Goal: Browse casually

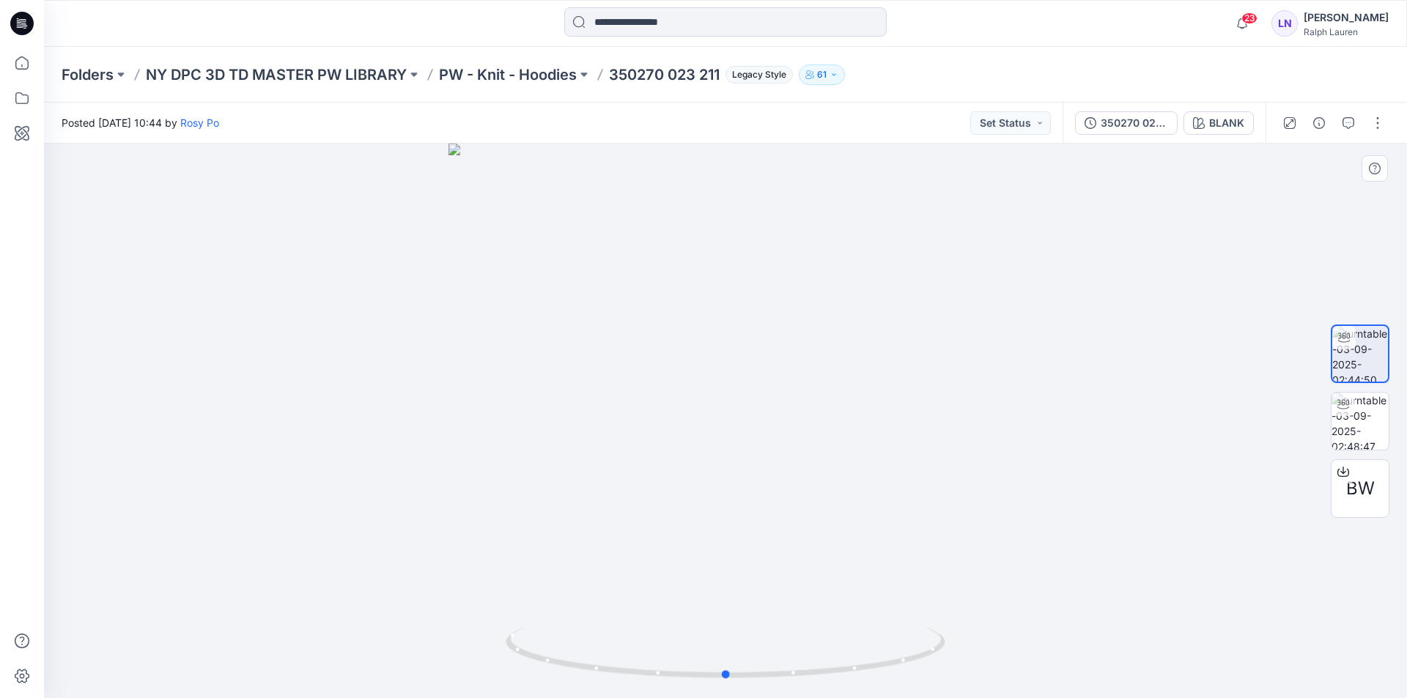
drag, startPoint x: 914, startPoint y: 424, endPoint x: 914, endPoint y: 403, distance: 20.5
click at [914, 403] on div at bounding box center [725, 421] width 1363 height 555
drag, startPoint x: 836, startPoint y: 376, endPoint x: 879, endPoint y: 386, distance: 44.4
click at [879, 386] on div at bounding box center [725, 421] width 1363 height 555
click at [1359, 422] on img at bounding box center [1359, 421] width 57 height 57
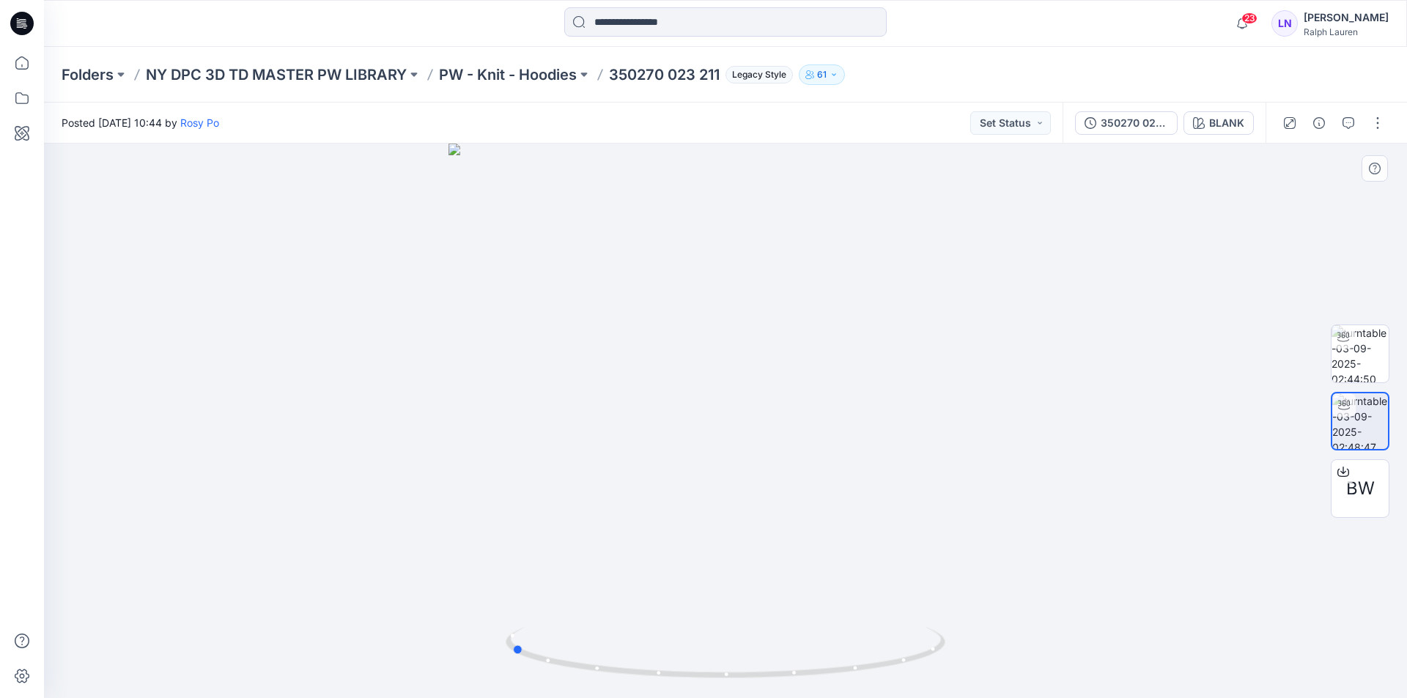
drag, startPoint x: 872, startPoint y: 466, endPoint x: 657, endPoint y: 467, distance: 214.7
click at [657, 467] on div at bounding box center [725, 421] width 1363 height 555
drag, startPoint x: 769, startPoint y: 473, endPoint x: 676, endPoint y: 472, distance: 92.3
click at [676, 472] on div at bounding box center [725, 421] width 1363 height 555
drag, startPoint x: 676, startPoint y: 448, endPoint x: 920, endPoint y: 471, distance: 245.9
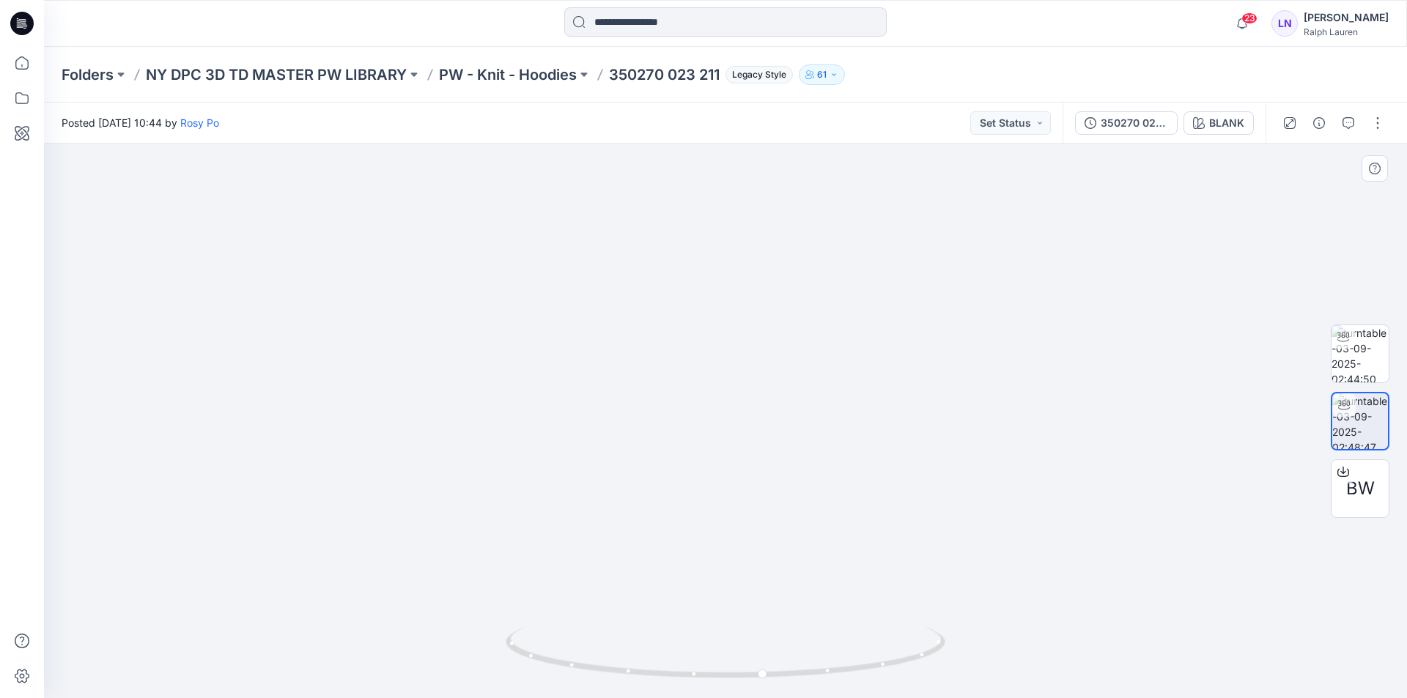
click at [920, 471] on img at bounding box center [726, 402] width 656 height 592
drag, startPoint x: 770, startPoint y: 508, endPoint x: 805, endPoint y: 517, distance: 36.4
click at [805, 517] on div at bounding box center [725, 421] width 1363 height 555
drag, startPoint x: 805, startPoint y: 563, endPoint x: 1085, endPoint y: 542, distance: 280.7
click at [1083, 542] on div at bounding box center [725, 421] width 1363 height 555
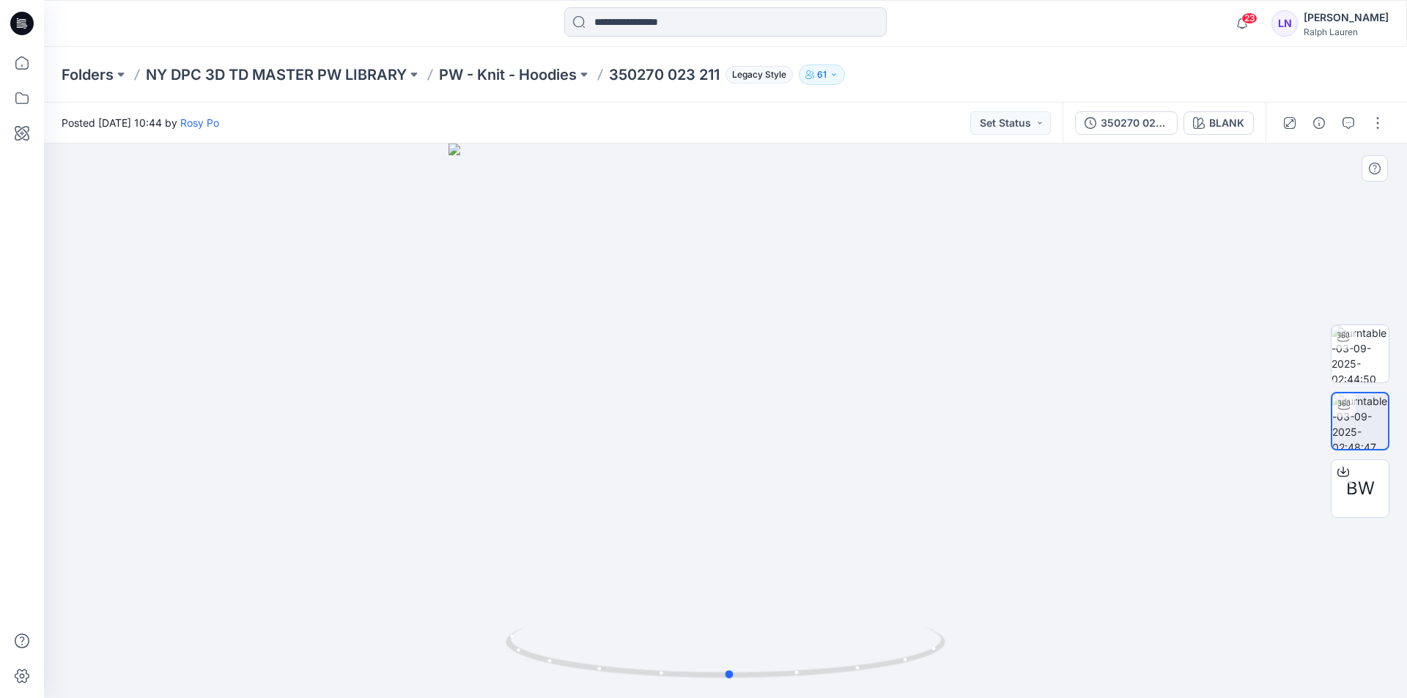
drag, startPoint x: 719, startPoint y: 472, endPoint x: 898, endPoint y: 479, distance: 179.7
click at [891, 478] on div at bounding box center [725, 421] width 1363 height 555
click at [899, 480] on div at bounding box center [725, 421] width 1363 height 555
drag, startPoint x: 1354, startPoint y: 349, endPoint x: 1345, endPoint y: 349, distance: 8.8
click at [1354, 348] on img at bounding box center [1359, 353] width 57 height 57
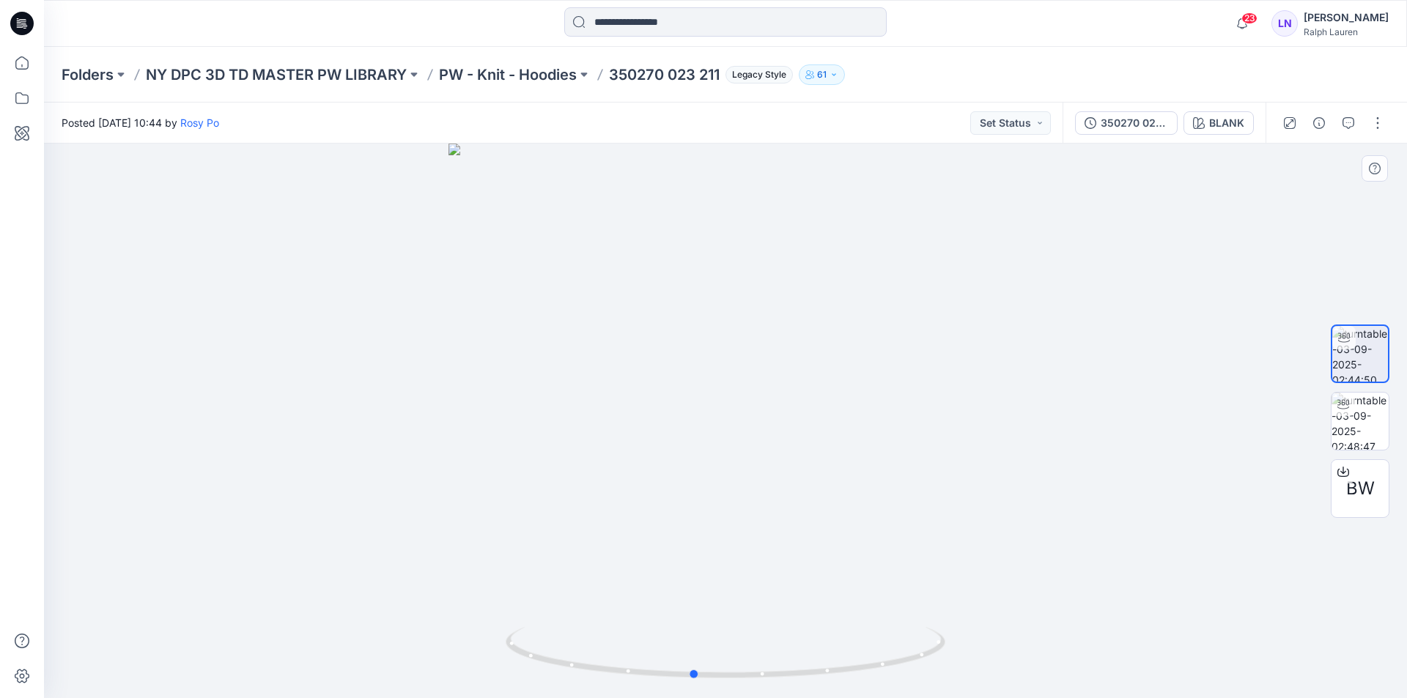
drag, startPoint x: 857, startPoint y: 479, endPoint x: 918, endPoint y: 489, distance: 62.3
click at [891, 489] on div at bounding box center [725, 421] width 1363 height 555
click at [937, 489] on div at bounding box center [725, 421] width 1363 height 555
drag, startPoint x: 903, startPoint y: 439, endPoint x: 693, endPoint y: 453, distance: 210.8
click at [693, 453] on div at bounding box center [725, 421] width 1363 height 555
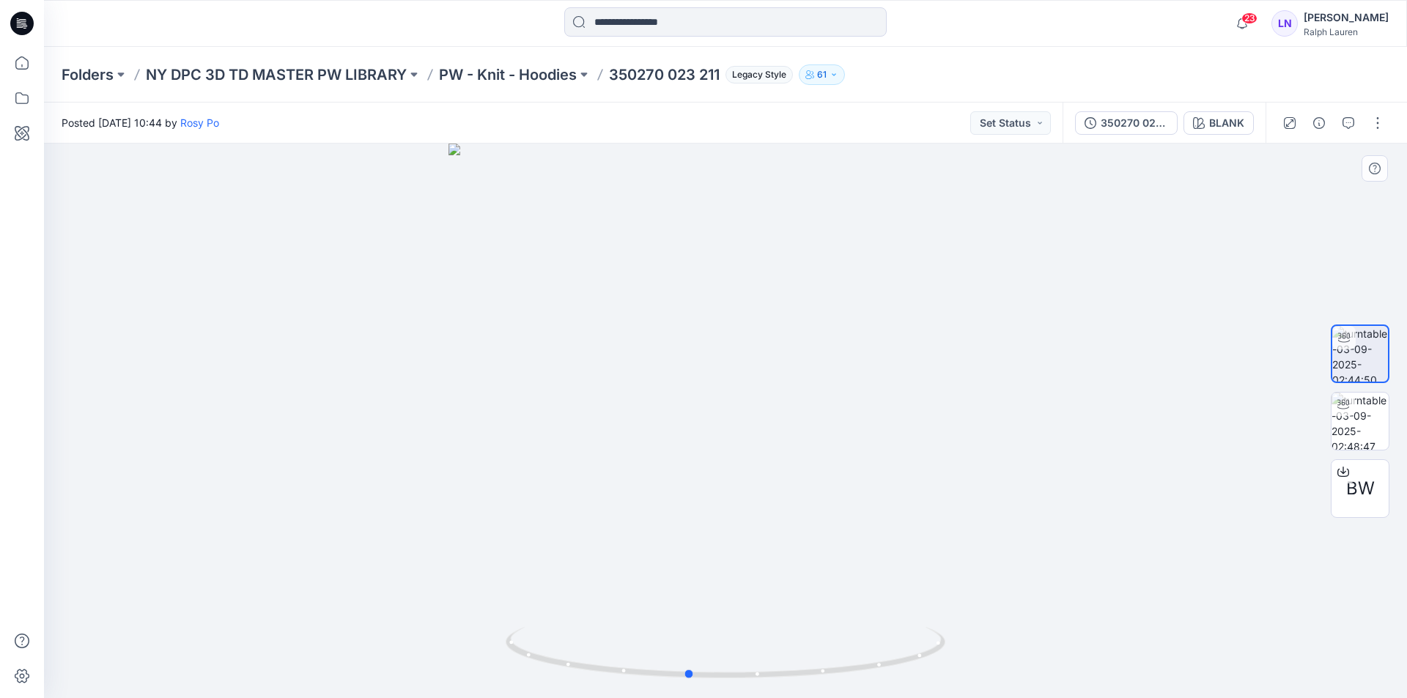
drag, startPoint x: 772, startPoint y: 456, endPoint x: 877, endPoint y: 454, distance: 104.8
click at [877, 454] on div at bounding box center [725, 421] width 1363 height 555
drag, startPoint x: 935, startPoint y: 477, endPoint x: 837, endPoint y: 496, distance: 100.0
click at [838, 496] on div at bounding box center [725, 421] width 1363 height 555
drag, startPoint x: 850, startPoint y: 542, endPoint x: 692, endPoint y: 552, distance: 157.8
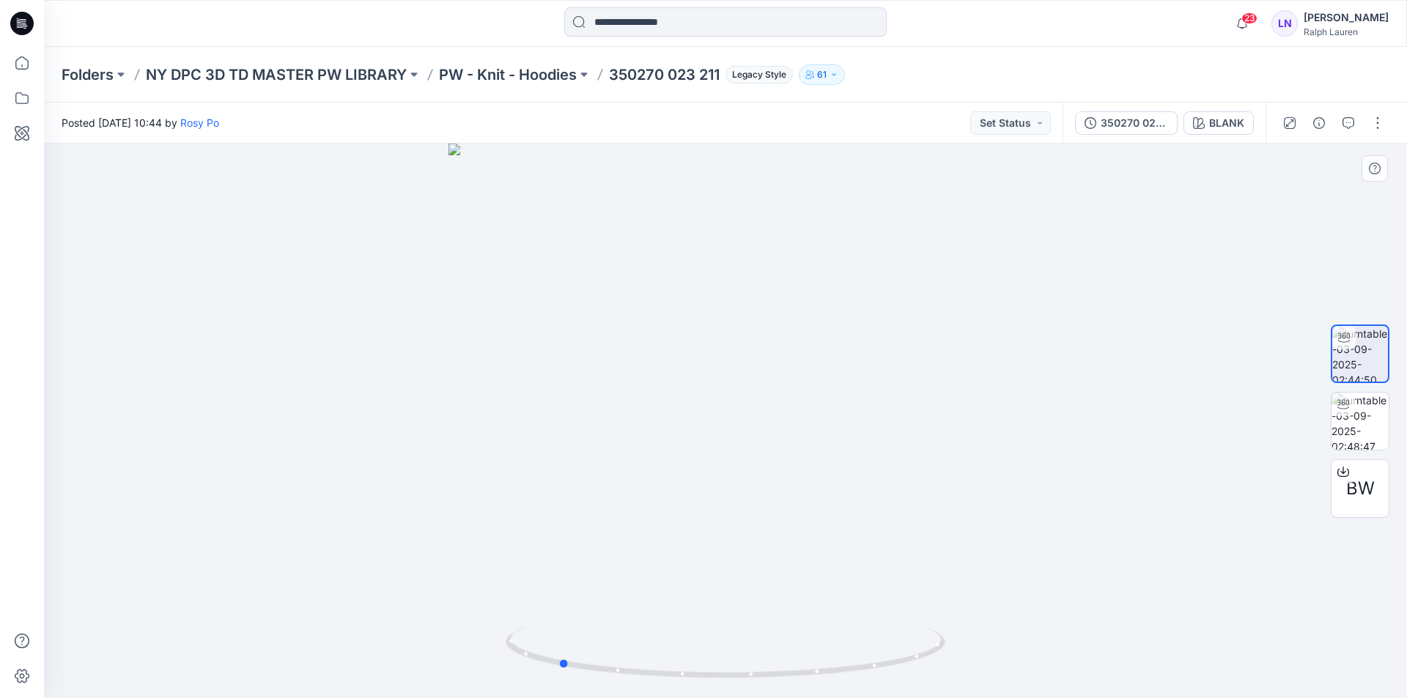
click at [692, 552] on div at bounding box center [725, 421] width 1363 height 555
drag, startPoint x: 865, startPoint y: 528, endPoint x: 758, endPoint y: 533, distance: 106.4
click at [761, 533] on div at bounding box center [725, 421] width 1363 height 555
click at [743, 534] on div at bounding box center [725, 421] width 1363 height 555
drag, startPoint x: 761, startPoint y: 530, endPoint x: 901, endPoint y: 506, distance: 142.2
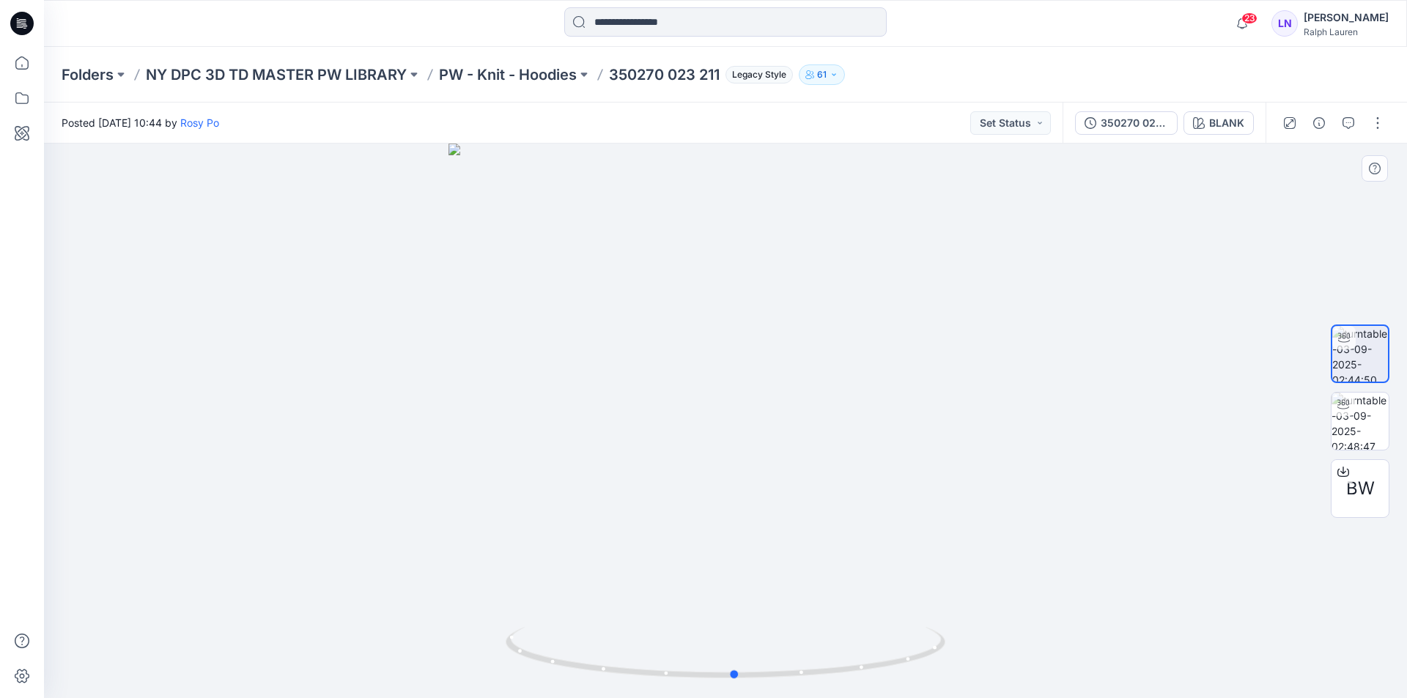
click at [914, 514] on div at bounding box center [725, 421] width 1363 height 555
drag, startPoint x: 699, startPoint y: 484, endPoint x: 867, endPoint y: 480, distance: 167.8
click at [866, 480] on div at bounding box center [725, 421] width 1363 height 555
drag, startPoint x: 780, startPoint y: 484, endPoint x: 856, endPoint y: 484, distance: 76.2
click at [835, 484] on div at bounding box center [725, 421] width 1363 height 555
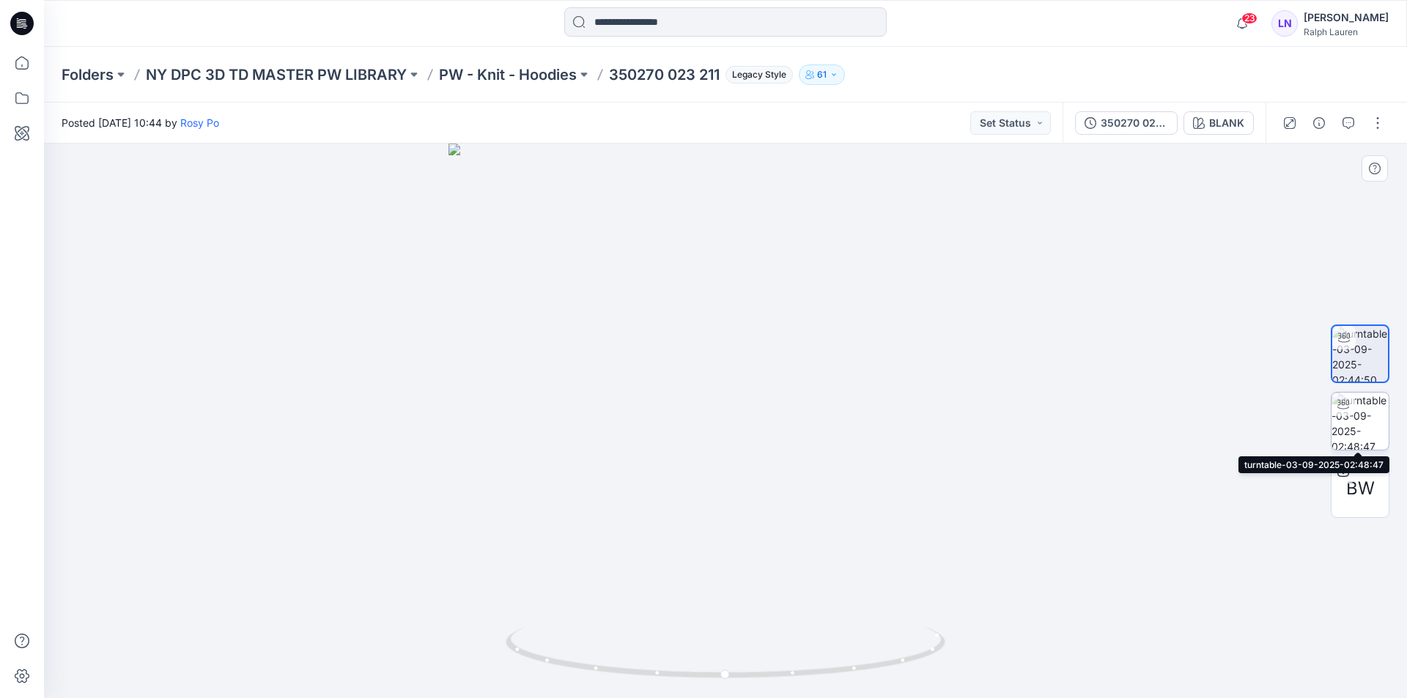
click at [1362, 413] on img at bounding box center [1359, 421] width 57 height 57
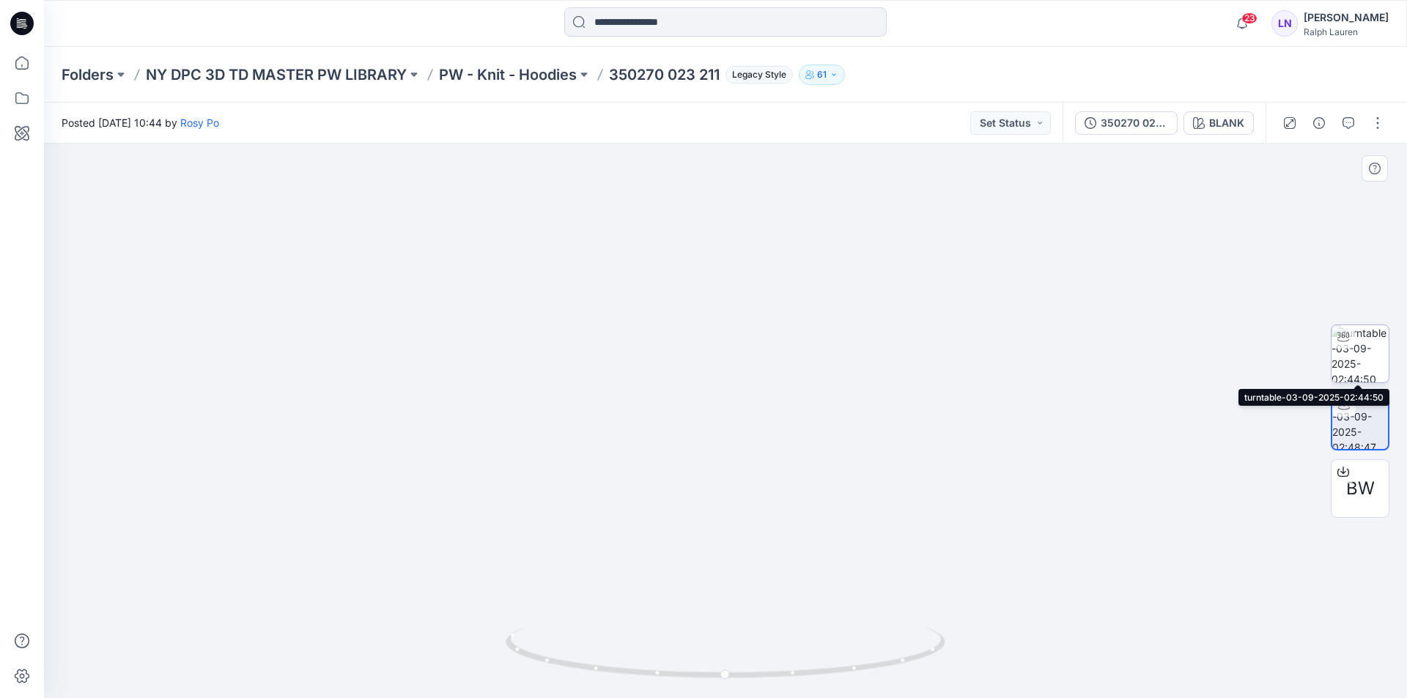
click at [1358, 360] on img at bounding box center [1359, 353] width 57 height 57
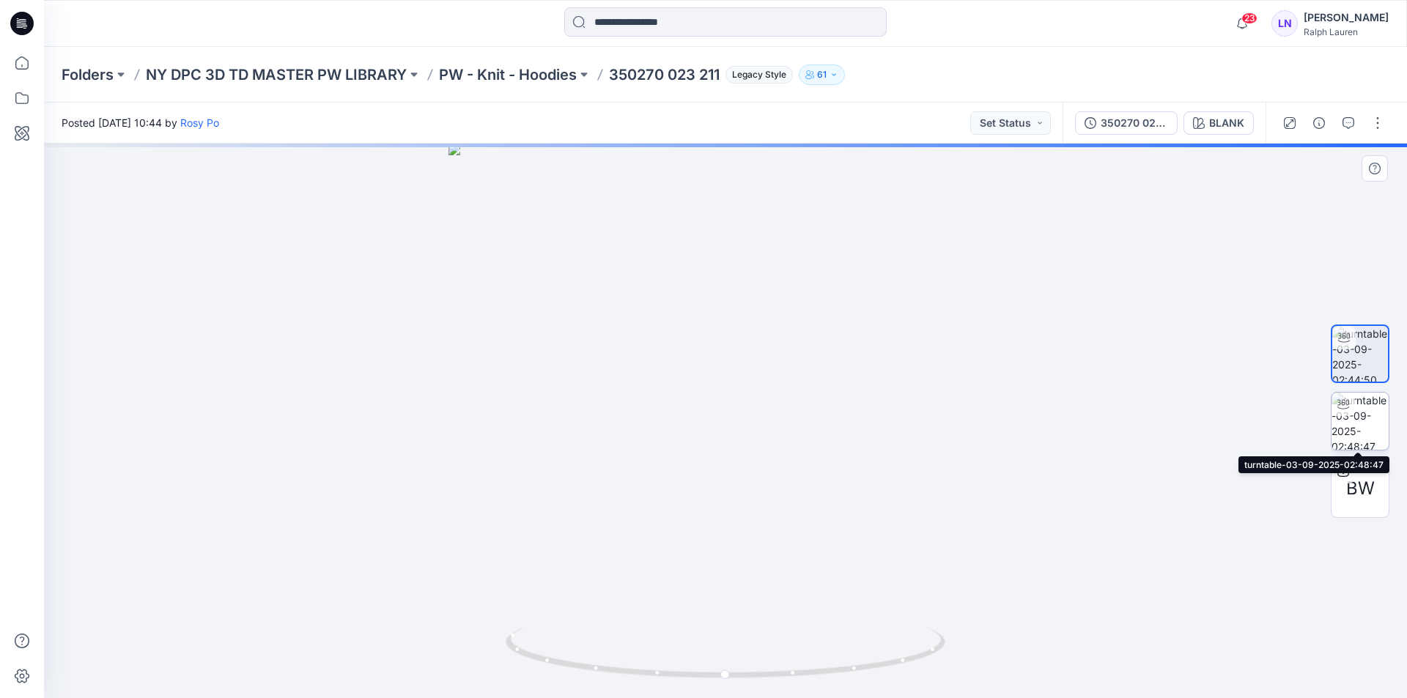
click at [1364, 416] on img at bounding box center [1359, 421] width 57 height 57
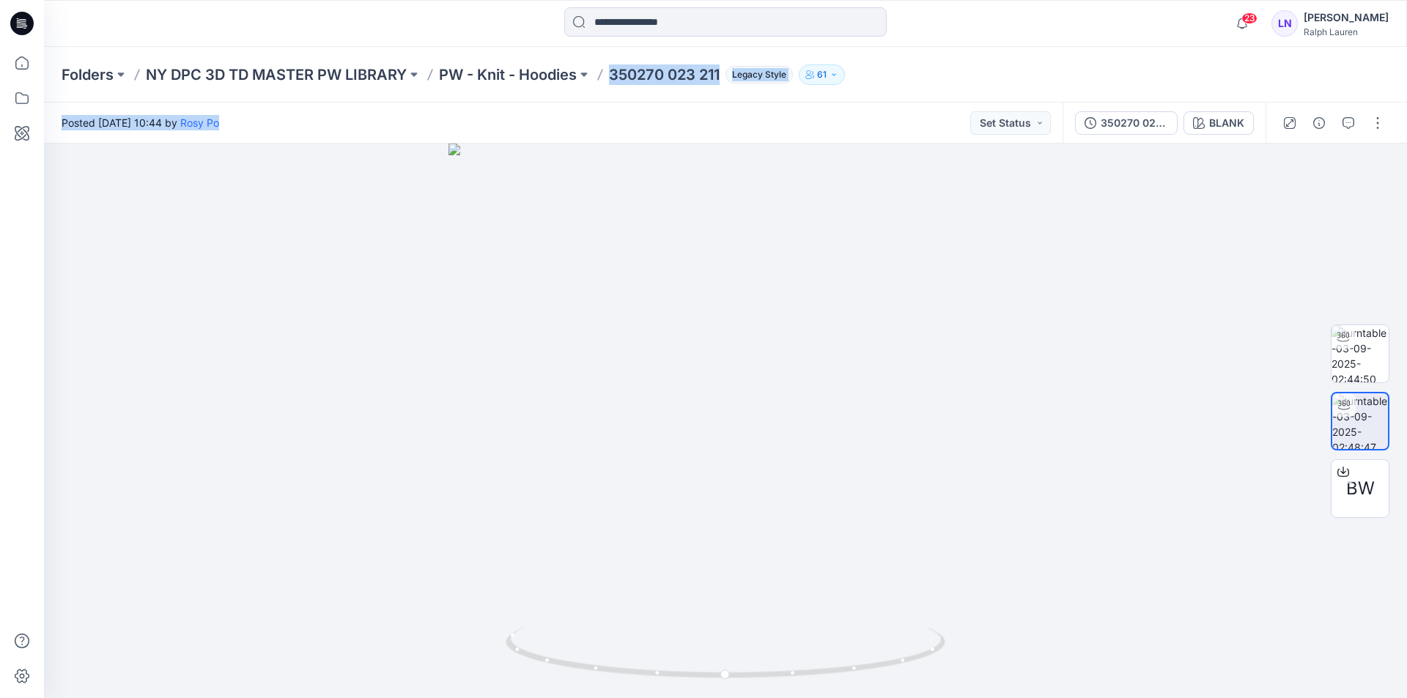
drag, startPoint x: 626, startPoint y: 101, endPoint x: 616, endPoint y: 89, distance: 16.1
click at [616, 89] on div "Folders NY DPC 3D TD MASTER PW LIBRARY PW - Knit - Hoodies 350270 023 211 Legac…" at bounding box center [725, 372] width 1363 height 651
click at [1010, 62] on div "Folders NY DPC 3D TD MASTER PW LIBRARY PW - Knit - Hoodies 350270 023 211 Legac…" at bounding box center [725, 75] width 1363 height 56
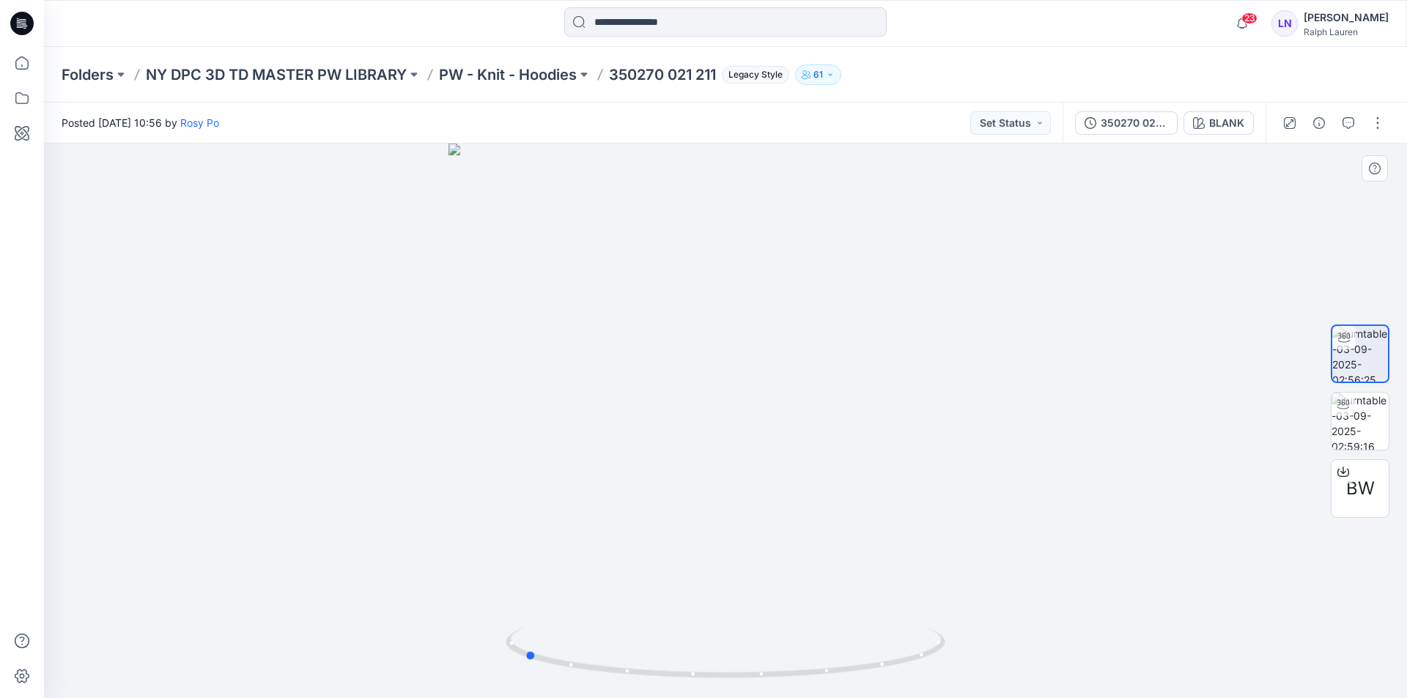
drag, startPoint x: 893, startPoint y: 471, endPoint x: 672, endPoint y: 468, distance: 221.3
click at [685, 469] on div at bounding box center [725, 421] width 1363 height 555
drag, startPoint x: 672, startPoint y: 468, endPoint x: 632, endPoint y: 466, distance: 39.6
click at [650, 466] on div at bounding box center [725, 421] width 1363 height 555
drag, startPoint x: 632, startPoint y: 466, endPoint x: 604, endPoint y: 466, distance: 28.6
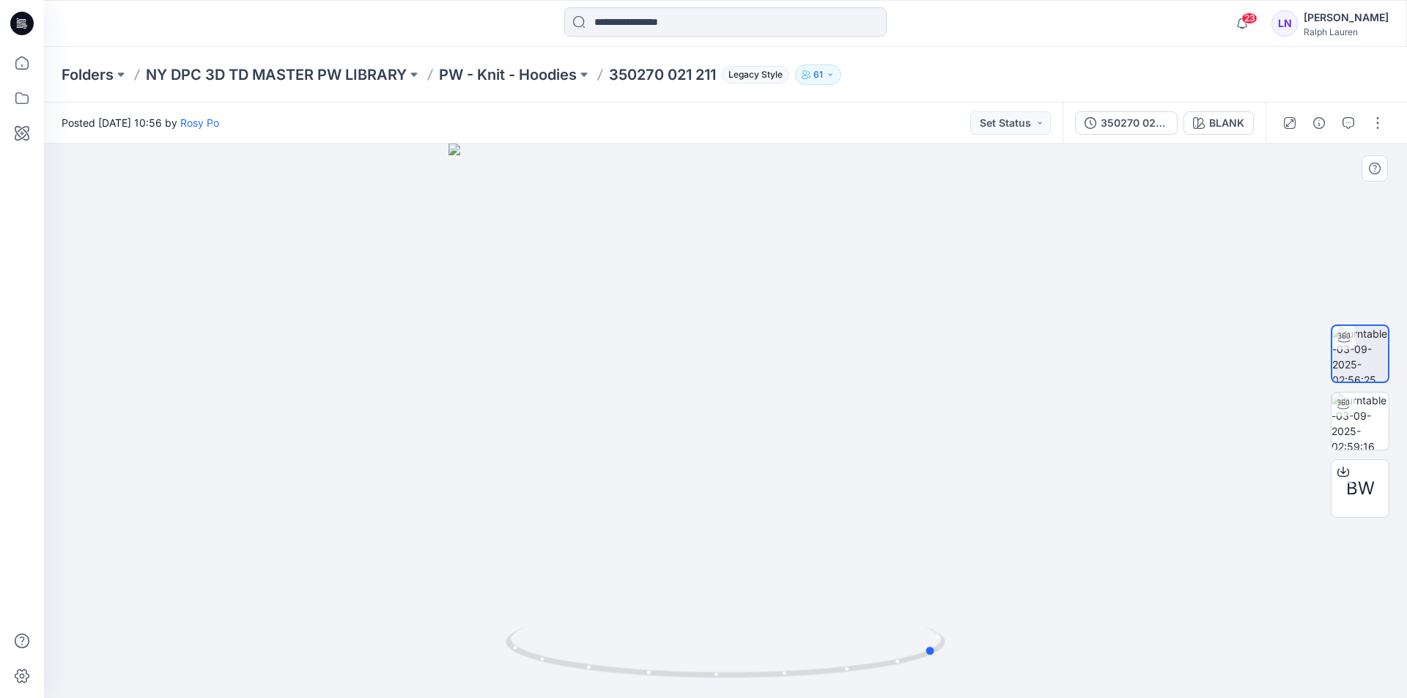
click at [629, 466] on div at bounding box center [725, 421] width 1363 height 555
drag, startPoint x: 734, startPoint y: 466, endPoint x: 939, endPoint y: 450, distance: 205.1
click at [939, 450] on div at bounding box center [725, 421] width 1363 height 555
click at [1367, 432] on img at bounding box center [1359, 421] width 57 height 57
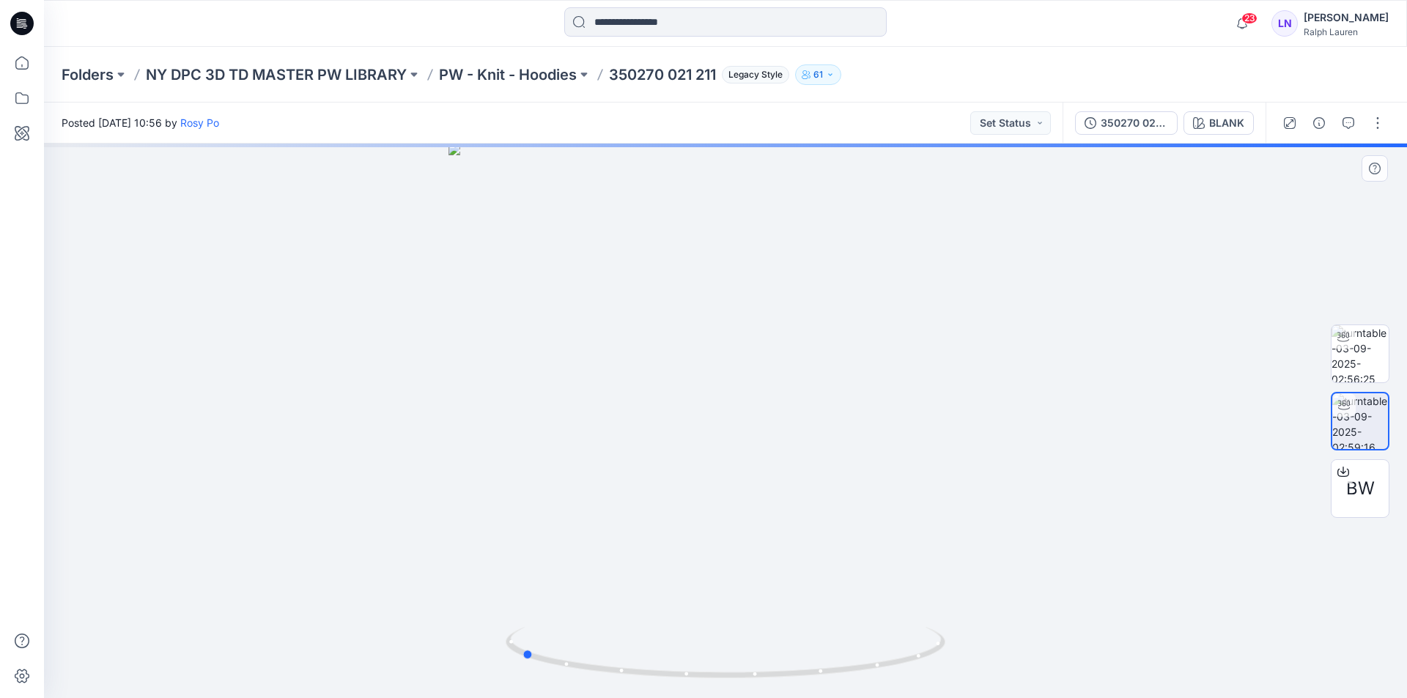
drag, startPoint x: 849, startPoint y: 456, endPoint x: 542, endPoint y: 450, distance: 307.1
click at [544, 450] on div at bounding box center [725, 421] width 1363 height 555
click at [539, 451] on div at bounding box center [725, 421] width 1363 height 555
drag, startPoint x: 539, startPoint y: 451, endPoint x: 772, endPoint y: 455, distance: 232.3
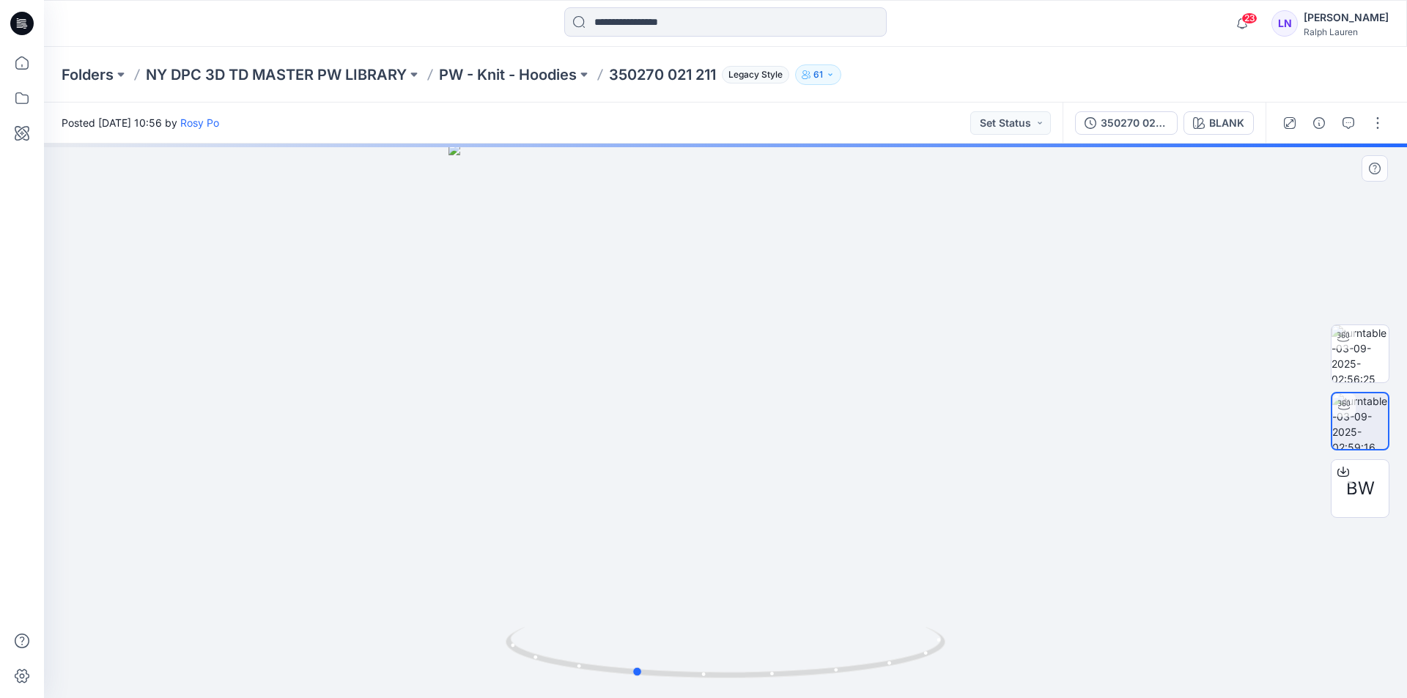
click at [772, 455] on div at bounding box center [725, 421] width 1363 height 555
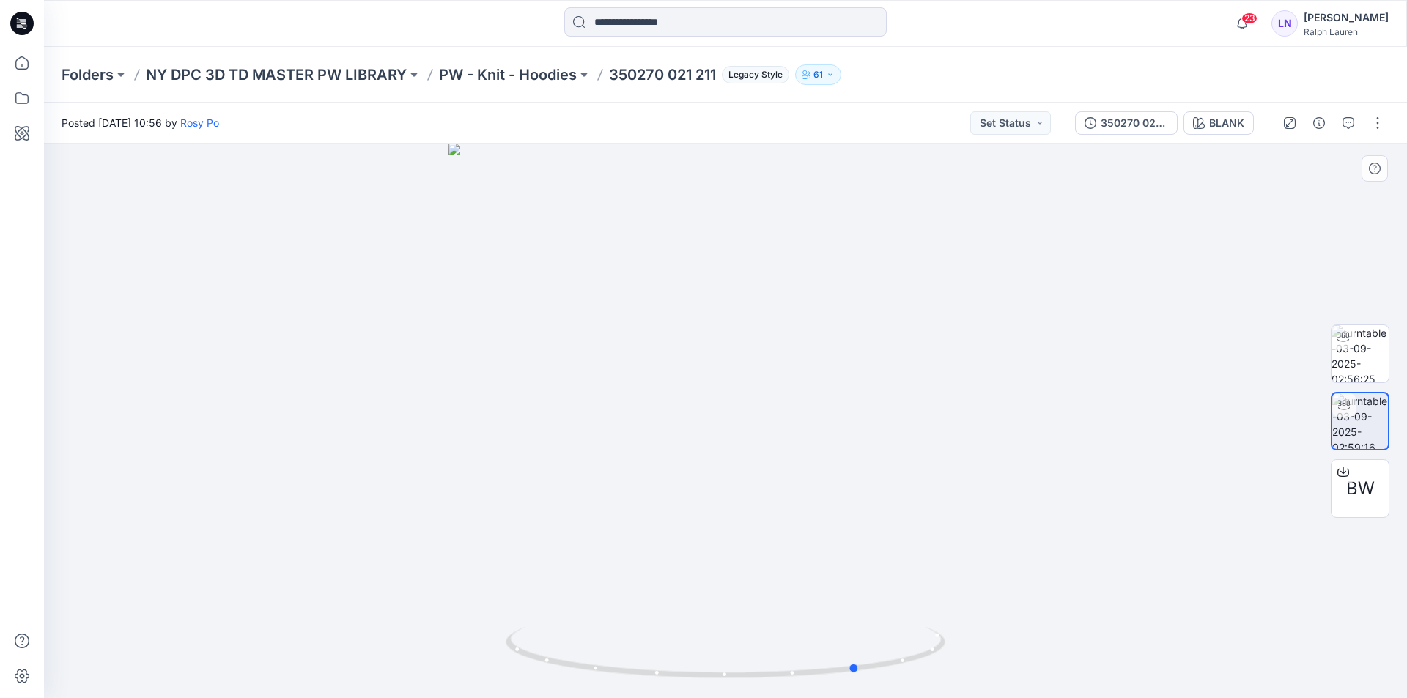
drag, startPoint x: 765, startPoint y: 393, endPoint x: 986, endPoint y: 399, distance: 221.4
click at [986, 400] on div at bounding box center [725, 421] width 1363 height 555
click at [632, 421] on div at bounding box center [725, 421] width 1363 height 555
drag, startPoint x: 651, startPoint y: 474, endPoint x: 710, endPoint y: 479, distance: 59.6
click at [710, 479] on div at bounding box center [725, 421] width 1363 height 555
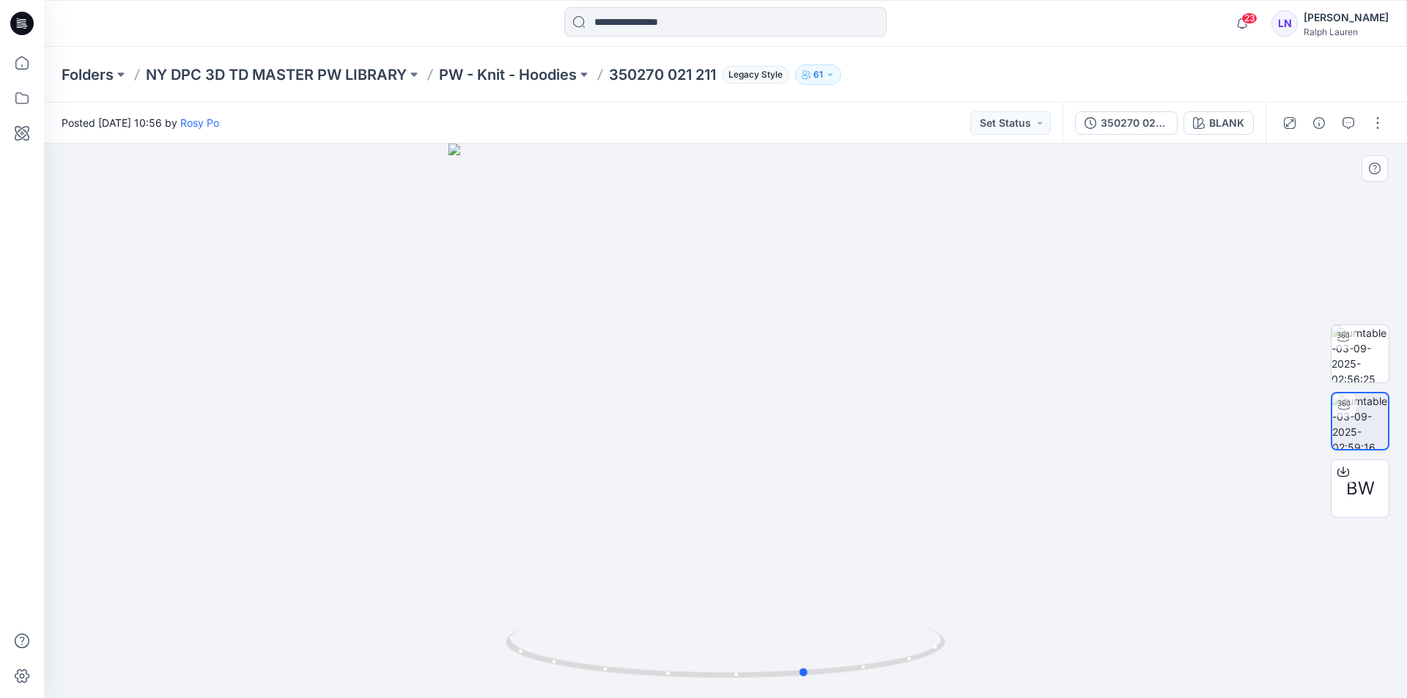
drag, startPoint x: 698, startPoint y: 508, endPoint x: 981, endPoint y: 493, distance: 283.2
click at [981, 493] on div at bounding box center [725, 421] width 1363 height 555
click at [977, 493] on div at bounding box center [725, 421] width 1363 height 555
drag, startPoint x: 758, startPoint y: 504, endPoint x: 739, endPoint y: 505, distance: 19.1
click at [746, 504] on div at bounding box center [725, 421] width 1363 height 555
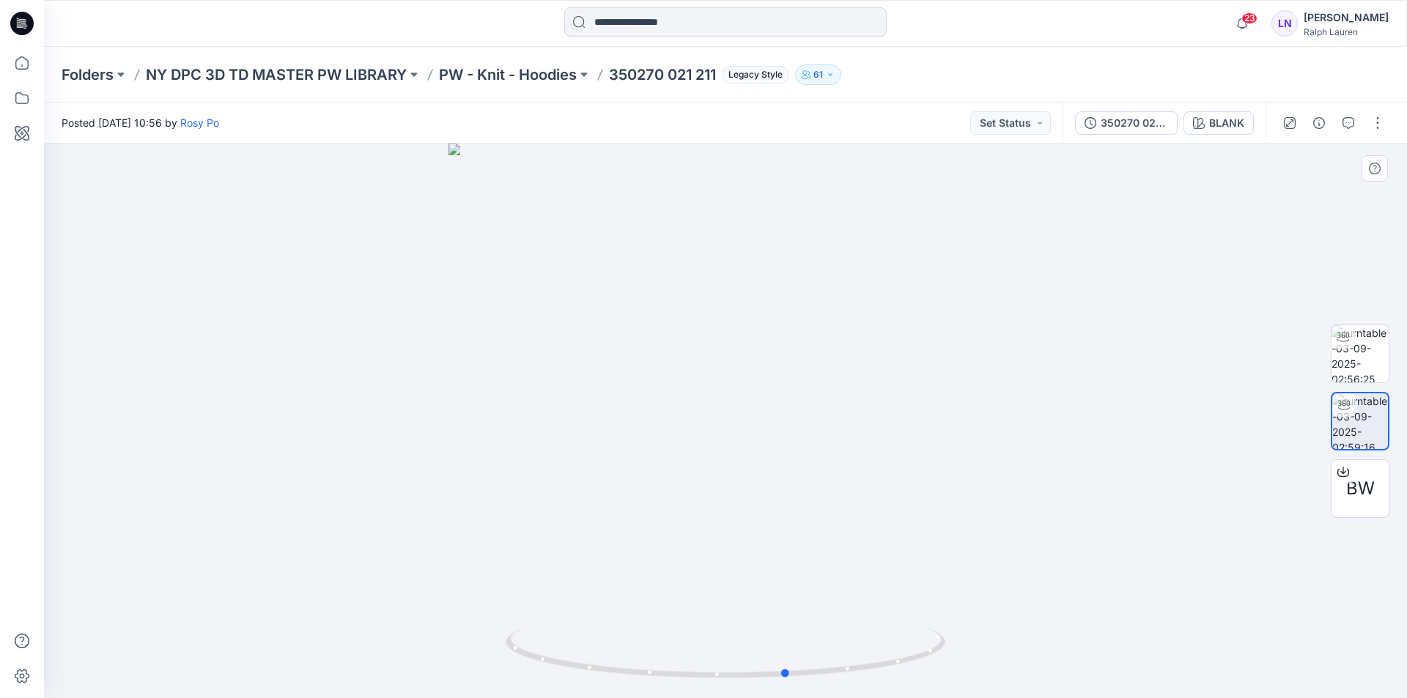
click at [703, 511] on div at bounding box center [725, 421] width 1363 height 555
drag, startPoint x: 703, startPoint y: 511, endPoint x: 747, endPoint y: 507, distance: 44.1
click at [703, 511] on div at bounding box center [725, 421] width 1363 height 555
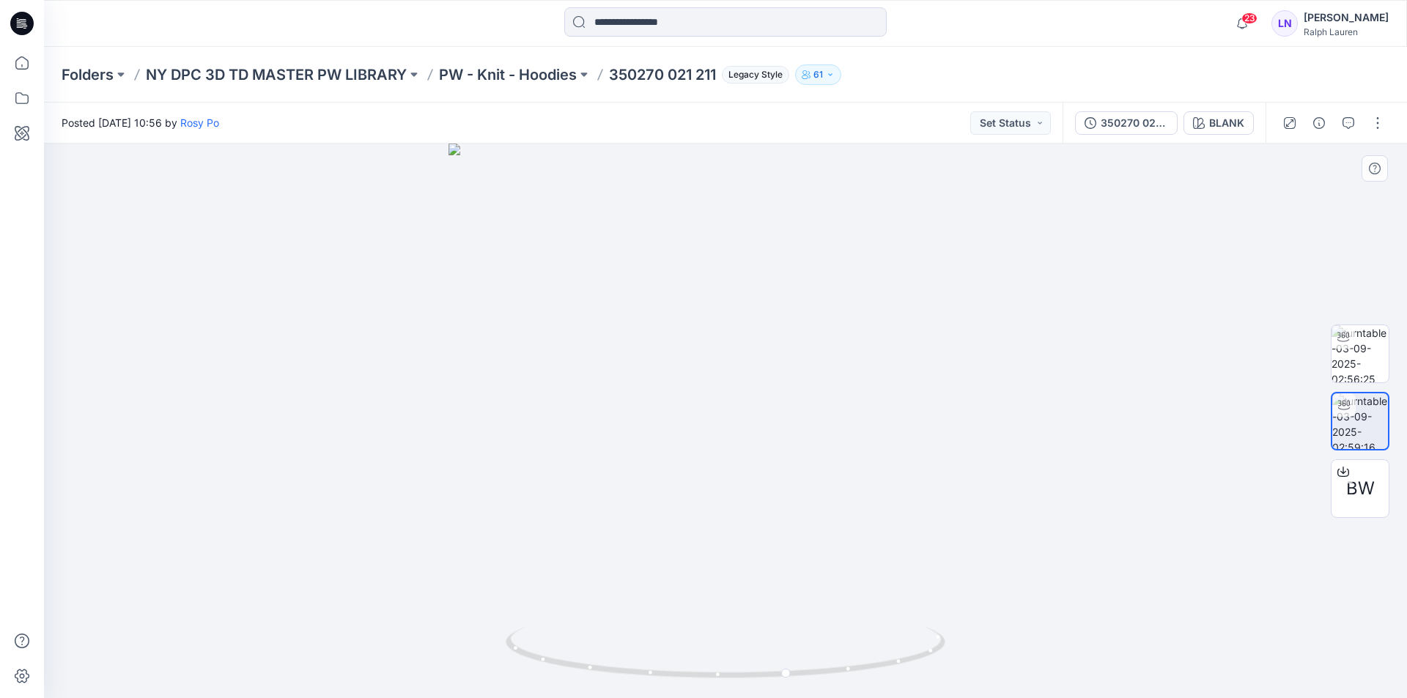
click at [920, 499] on div at bounding box center [725, 421] width 1363 height 555
drag, startPoint x: 717, startPoint y: 451, endPoint x: 555, endPoint y: 467, distance: 163.5
click at [549, 467] on div at bounding box center [725, 421] width 1363 height 555
click at [1361, 365] on img at bounding box center [1359, 353] width 57 height 57
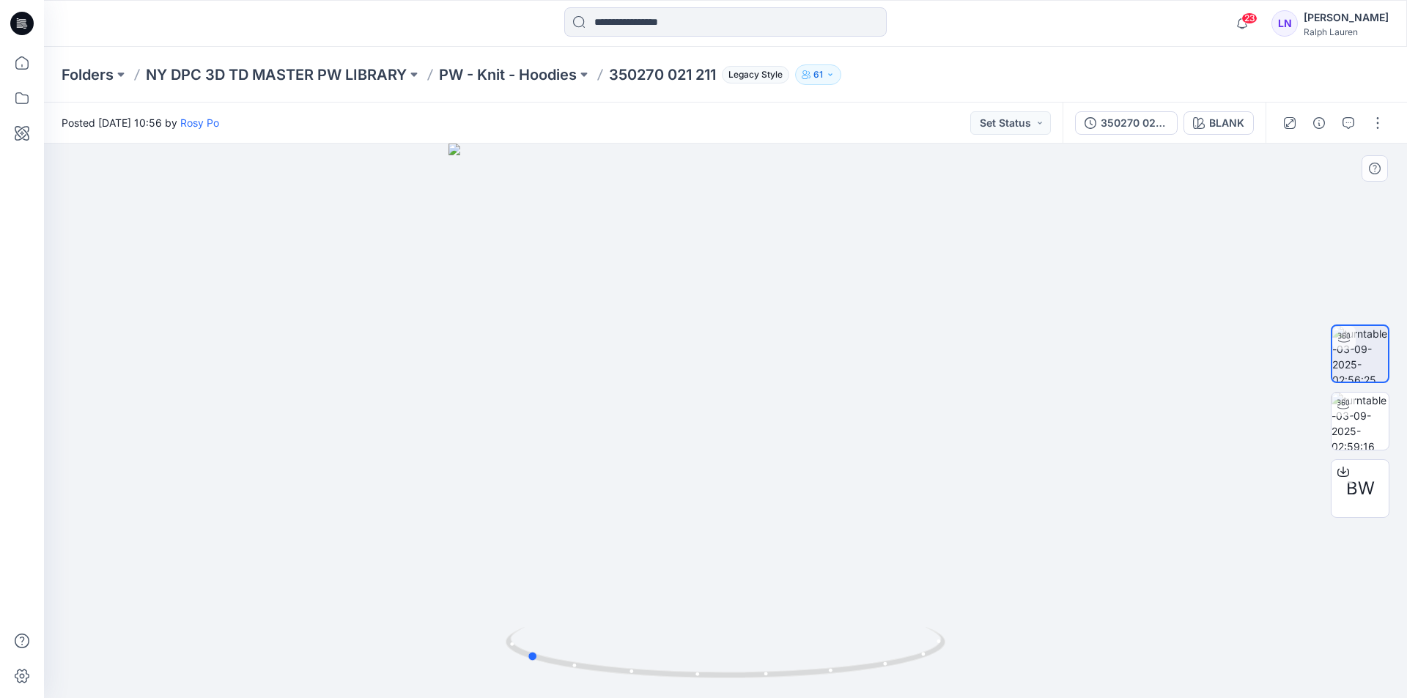
drag, startPoint x: 790, startPoint y: 461, endPoint x: 684, endPoint y: 464, distance: 106.3
click at [670, 462] on div at bounding box center [725, 421] width 1363 height 555
drag, startPoint x: 662, startPoint y: 465, endPoint x: 806, endPoint y: 478, distance: 144.9
click at [838, 478] on div at bounding box center [725, 421] width 1363 height 555
drag, startPoint x: 859, startPoint y: 485, endPoint x: 871, endPoint y: 485, distance: 11.7
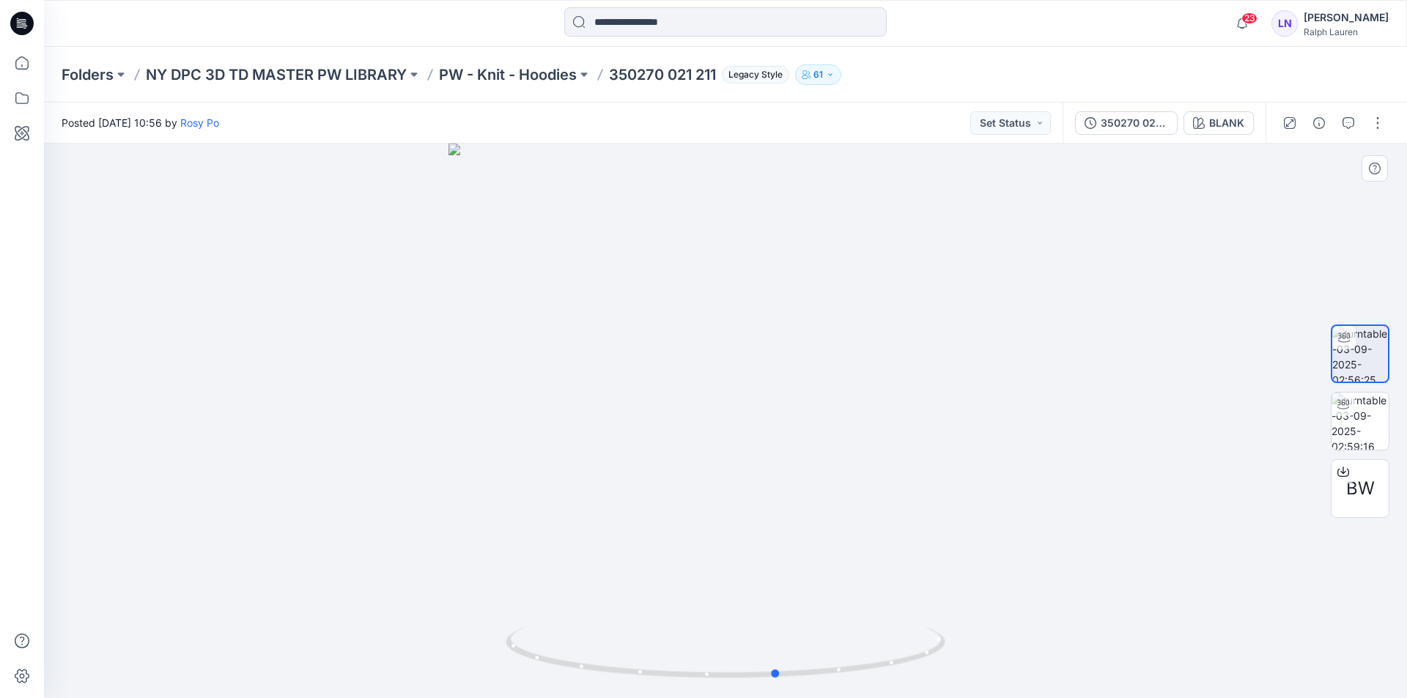
click at [871, 485] on div at bounding box center [725, 421] width 1363 height 555
click at [872, 485] on div at bounding box center [725, 421] width 1363 height 555
click at [1374, 423] on img at bounding box center [1359, 421] width 57 height 57
click at [1361, 350] on img at bounding box center [1359, 353] width 57 height 57
